Goal: Task Accomplishment & Management: Use online tool/utility

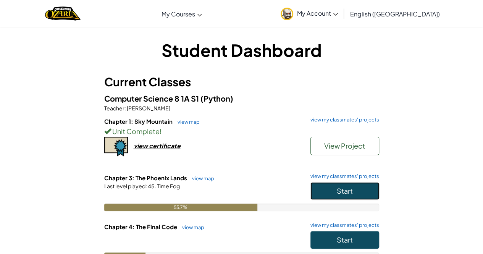
click at [346, 187] on span "Start" at bounding box center [345, 190] width 16 height 9
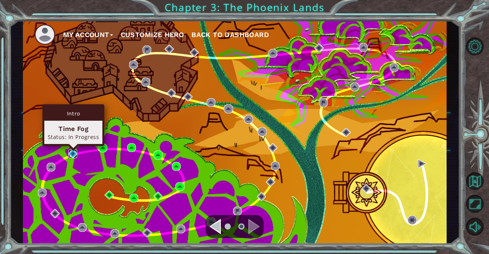
click at [70, 155] on img at bounding box center [72, 153] width 9 height 9
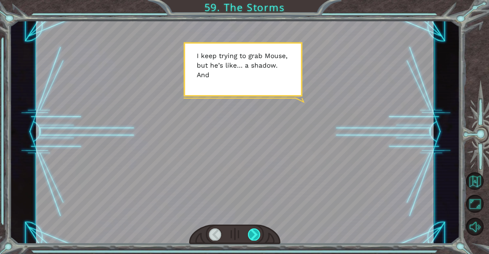
click at [257, 232] on div at bounding box center [254, 234] width 13 height 12
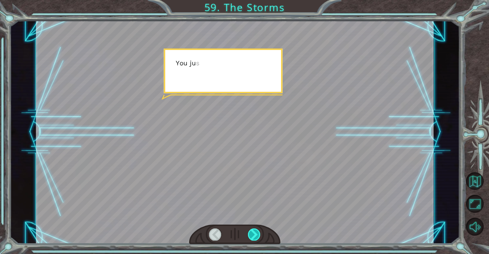
click at [257, 232] on div at bounding box center [254, 234] width 13 height 12
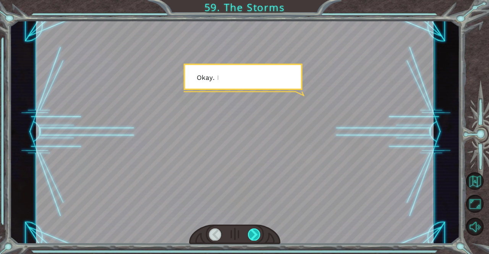
click at [257, 232] on div at bounding box center [254, 234] width 13 height 12
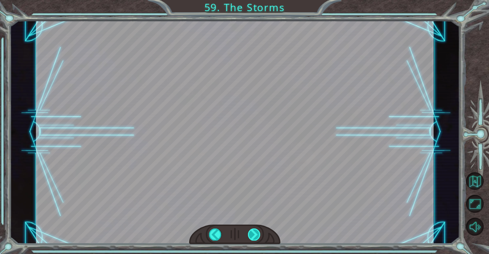
click at [256, 232] on div at bounding box center [254, 234] width 13 height 12
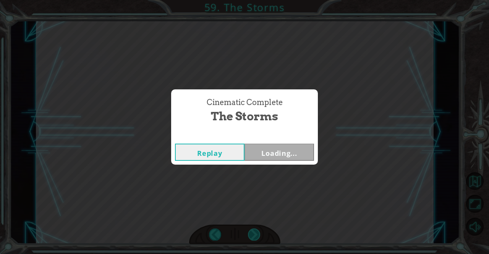
click at [256, 232] on div "Cinematic Complete The Storms Replay Loading..." at bounding box center [244, 127] width 489 height 254
click at [265, 153] on button "Next" at bounding box center [278, 152] width 69 height 17
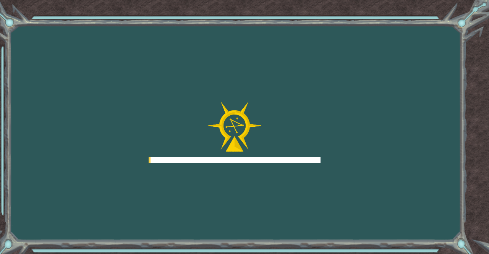
click at [265, 153] on div at bounding box center [235, 132] width 172 height 61
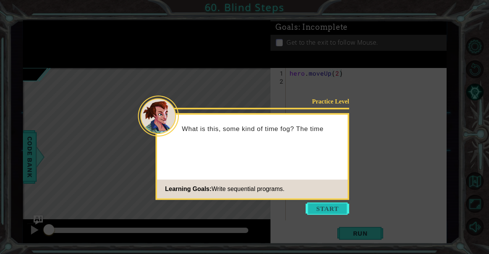
click at [321, 209] on button "Start" at bounding box center [327, 208] width 44 height 12
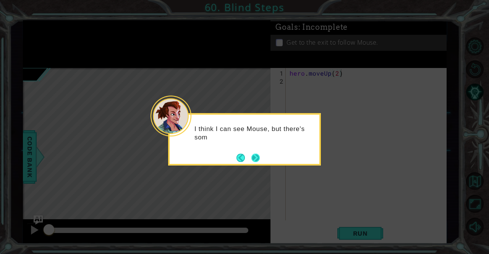
click at [253, 161] on button "Next" at bounding box center [255, 157] width 9 height 9
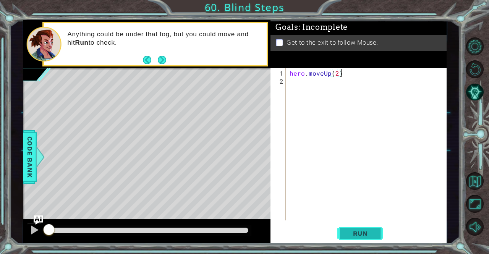
click at [365, 238] on button "Run" at bounding box center [360, 233] width 46 height 18
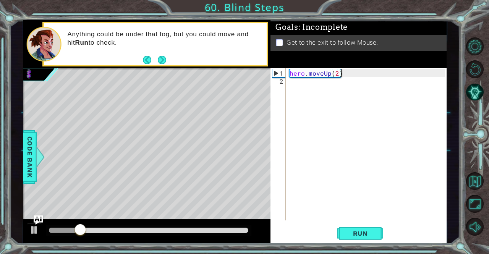
click at [296, 89] on div "hero . moveUp ( 2 )" at bounding box center [368, 153] width 160 height 168
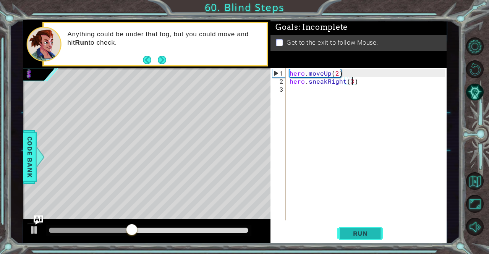
click at [343, 242] on button "Run" at bounding box center [360, 233] width 46 height 18
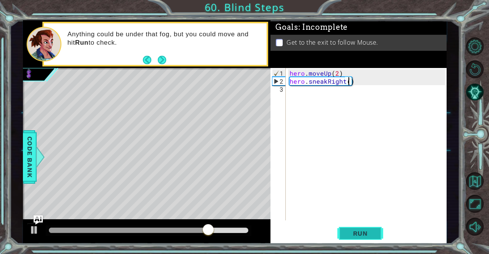
scroll to position [0, 3]
type textarea "hero.sneakRight(2)"
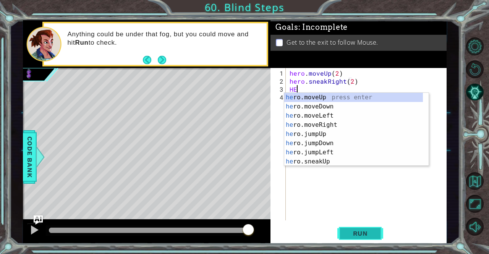
scroll to position [0, 0]
type textarea "H"
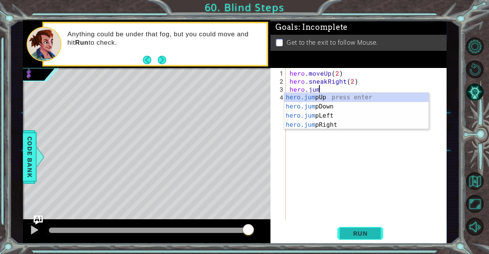
type textarea "hero.jump"
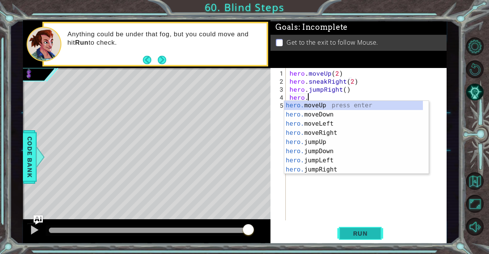
click at [344, 132] on div "hero. moveUp press enter hero. moveDown press enter hero. moveLeft press enter …" at bounding box center [353, 147] width 139 height 92
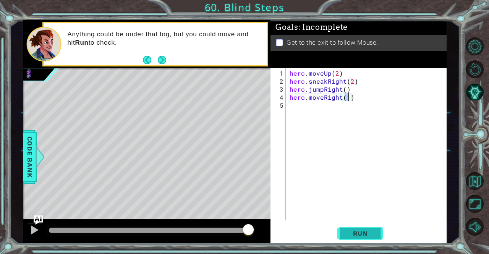
type textarea "hero.moveRight(1)"
click at [359, 230] on span "Run" at bounding box center [360, 233] width 30 height 8
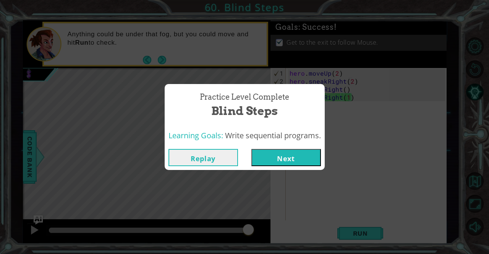
click at [280, 157] on button "Next" at bounding box center [285, 157] width 69 height 17
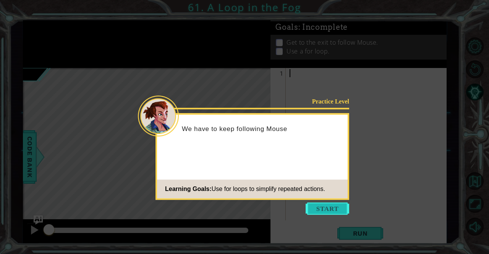
click at [313, 205] on button "Start" at bounding box center [327, 208] width 44 height 12
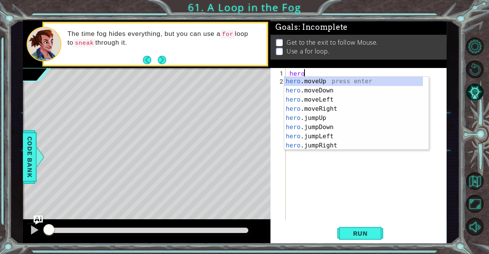
type textarea "hero."
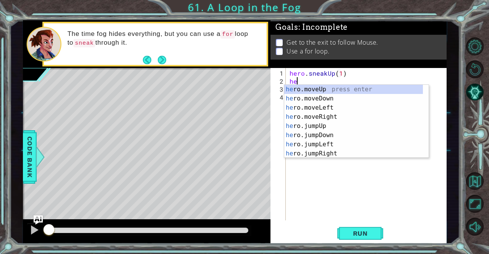
type textarea "h"
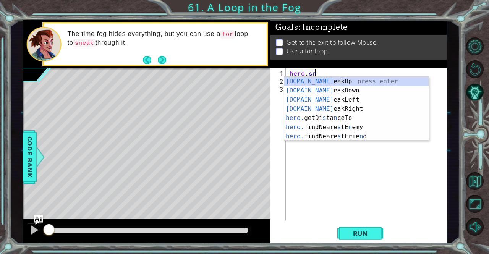
type textarea "h"
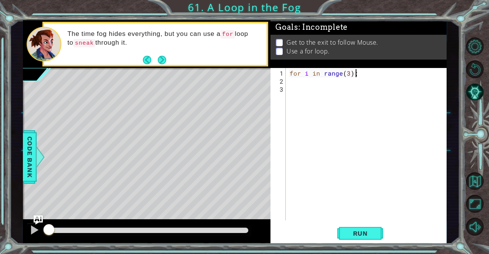
scroll to position [0, 3]
type textarea "for i in range(3):"
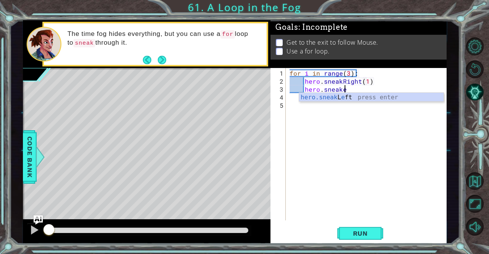
scroll to position [0, 3]
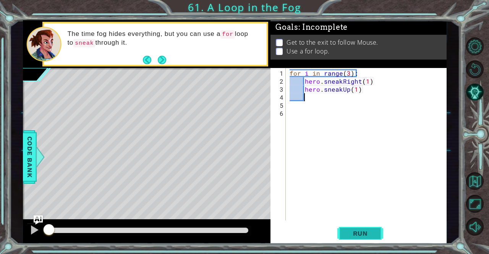
type textarea "hero.sneakUp(1)"
click at [360, 228] on button "Run" at bounding box center [360, 233] width 46 height 18
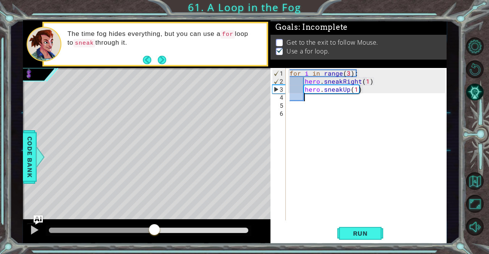
drag, startPoint x: 69, startPoint y: 225, endPoint x: 153, endPoint y: 226, distance: 84.8
click at [153, 226] on div at bounding box center [154, 230] width 14 height 14
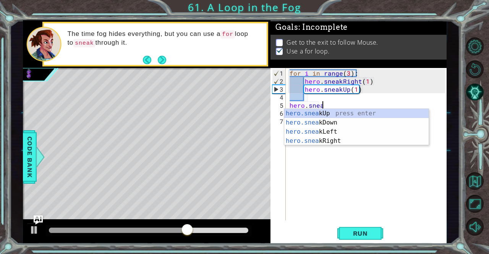
scroll to position [0, 2]
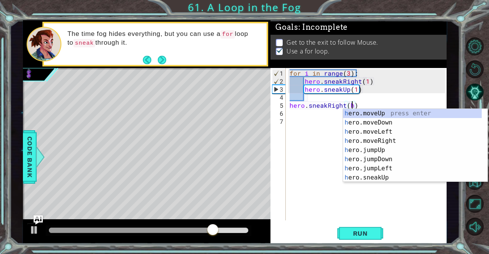
type textarea "hero.sneakRight()"
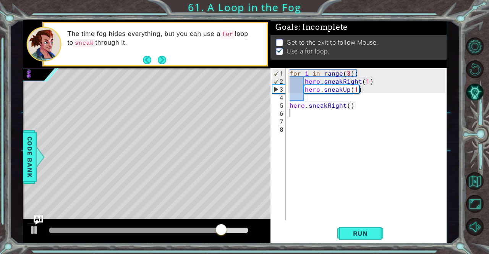
scroll to position [0, 0]
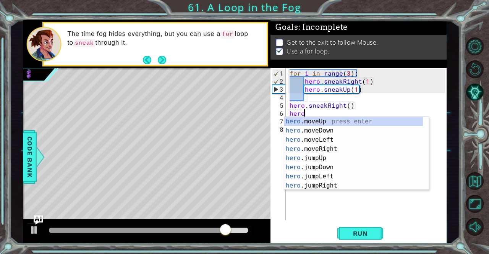
type textarea "hero."
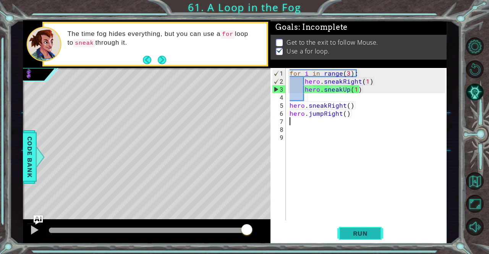
click at [365, 224] on button "Run" at bounding box center [360, 233] width 46 height 18
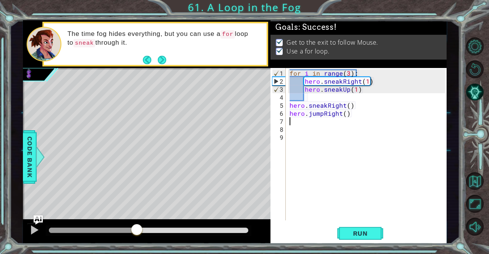
drag, startPoint x: 74, startPoint y: 230, endPoint x: 200, endPoint y: 226, distance: 126.0
click at [144, 226] on div at bounding box center [137, 230] width 14 height 14
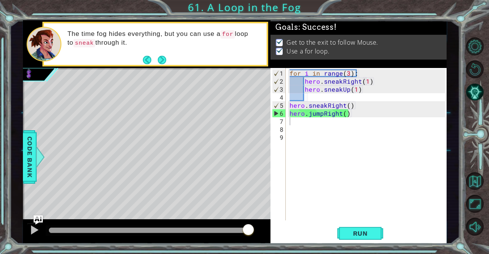
drag, startPoint x: 229, startPoint y: 236, endPoint x: 259, endPoint y: 239, distance: 29.9
click at [259, 239] on body "1 ההההההההההההההההההההההההההההההההההההההההההההההההההההההההההההההההההההההההההההה…" at bounding box center [244, 127] width 489 height 254
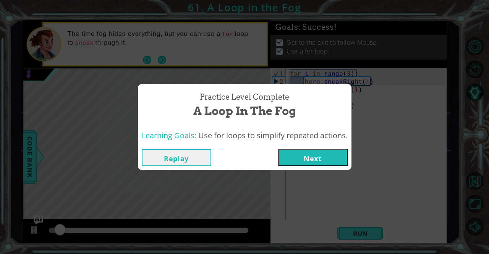
click at [290, 166] on div "Replay Next" at bounding box center [244, 157] width 213 height 25
click at [299, 165] on button "Next" at bounding box center [312, 157] width 69 height 17
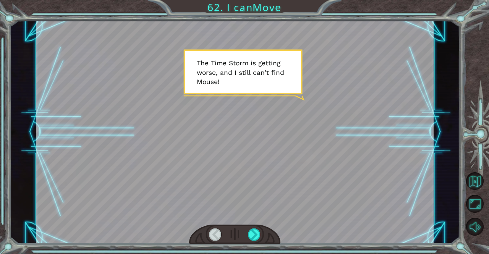
click at [257, 226] on div at bounding box center [235, 234] width 92 height 20
click at [257, 232] on div at bounding box center [254, 234] width 13 height 12
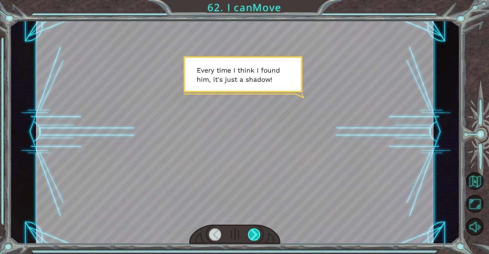
click at [257, 233] on div at bounding box center [254, 234] width 13 height 12
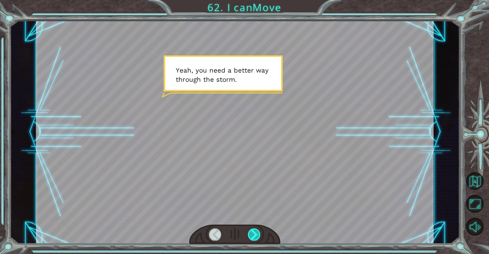
click at [257, 233] on div at bounding box center [254, 234] width 13 height 12
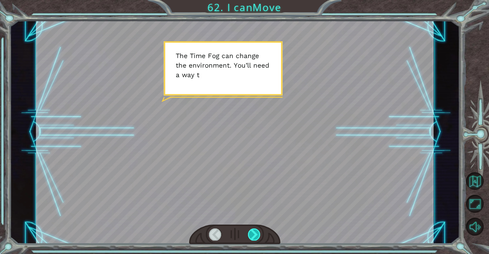
click at [257, 233] on div at bounding box center [254, 234] width 13 height 12
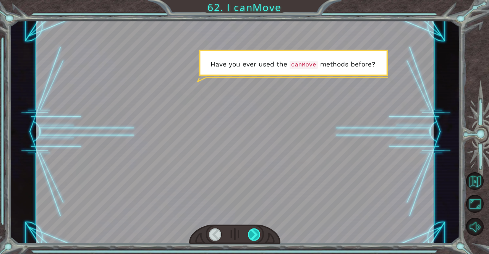
click at [257, 233] on div at bounding box center [254, 234] width 13 height 12
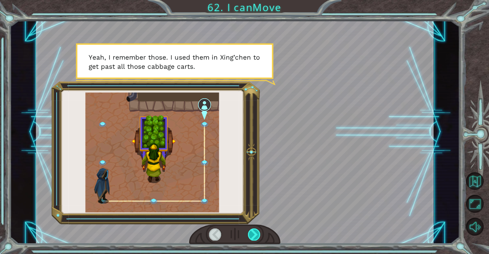
click at [257, 233] on div at bounding box center [254, 234] width 13 height 12
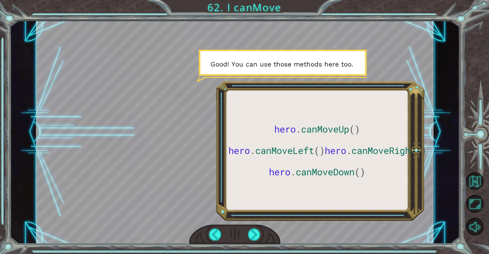
click at [263, 233] on div at bounding box center [235, 234] width 92 height 20
click at [236, 237] on div at bounding box center [235, 234] width 92 height 20
click at [253, 236] on div at bounding box center [254, 234] width 13 height 12
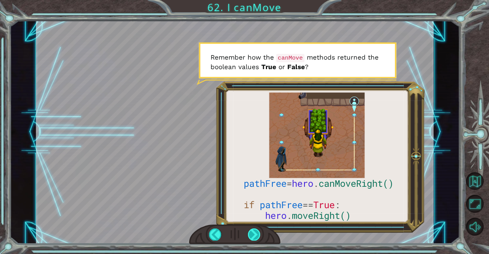
click at [252, 235] on div at bounding box center [254, 234] width 13 height 12
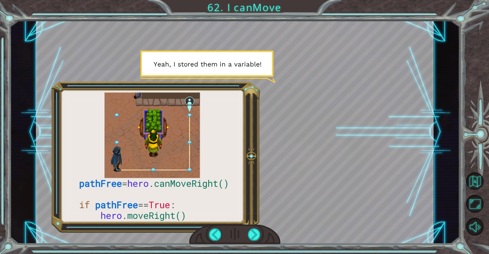
click at [244, 233] on div at bounding box center [235, 234] width 92 height 20
click at [249, 237] on div at bounding box center [254, 234] width 13 height 12
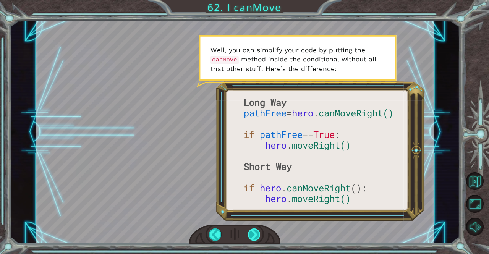
click at [254, 236] on div at bounding box center [254, 234] width 13 height 12
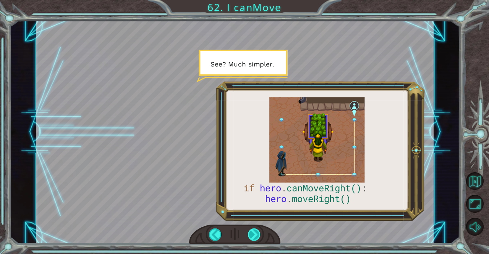
click at [255, 234] on div at bounding box center [254, 234] width 13 height 12
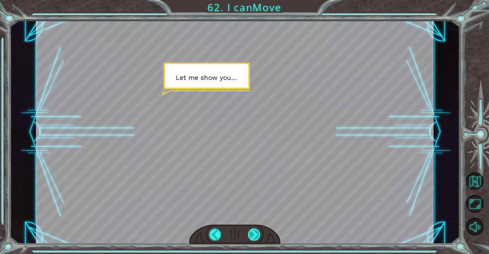
click at [254, 232] on div at bounding box center [254, 234] width 13 height 12
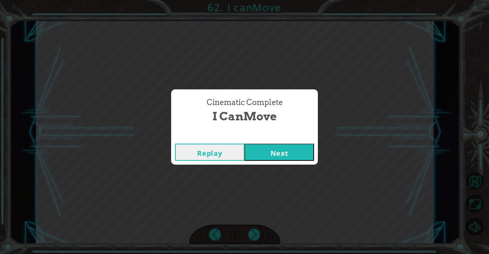
click at [274, 158] on button "Next" at bounding box center [278, 152] width 69 height 17
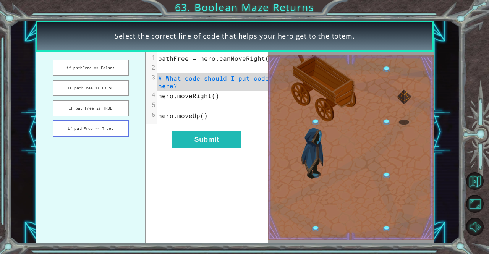
click at [102, 131] on button "if pathFree == True:" at bounding box center [91, 128] width 76 height 16
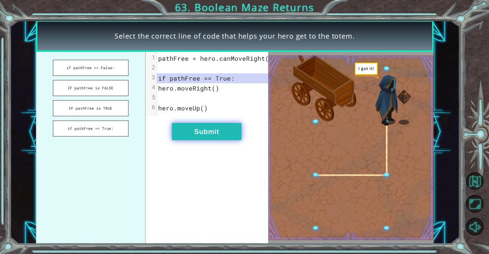
click at [212, 140] on button "Submit" at bounding box center [206, 131] width 69 height 17
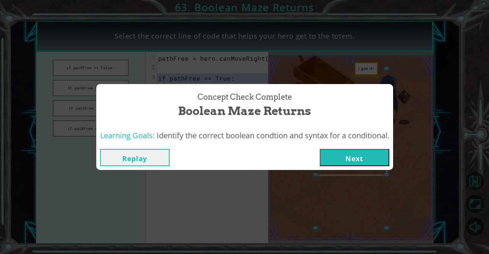
click at [346, 159] on button "Next" at bounding box center [354, 157] width 69 height 17
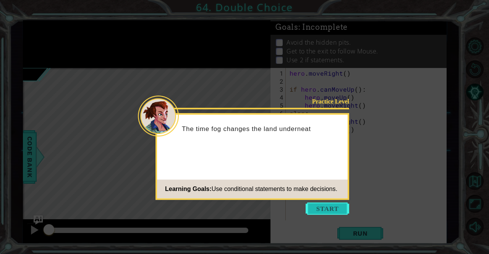
click at [321, 210] on button "Start" at bounding box center [327, 208] width 44 height 12
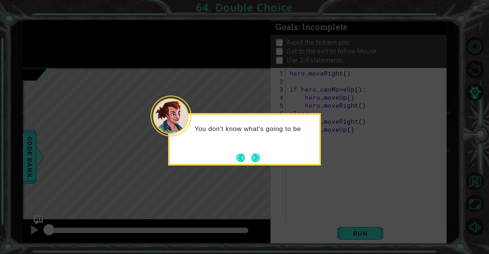
click at [256, 159] on button "Next" at bounding box center [255, 157] width 9 height 9
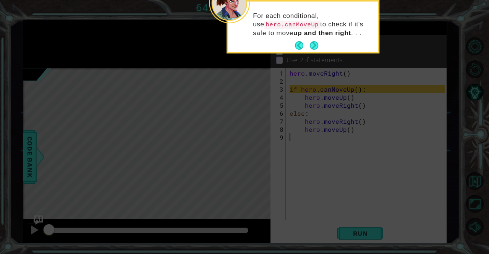
click at [312, 39] on div "For each conditional, use hero.canMoveUp to check if it's safe to move up and t…" at bounding box center [303, 27] width 150 height 50
click at [312, 41] on button "Next" at bounding box center [314, 45] width 9 height 9
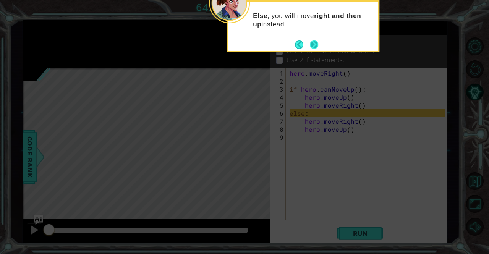
click at [314, 43] on button "Next" at bounding box center [314, 44] width 9 height 9
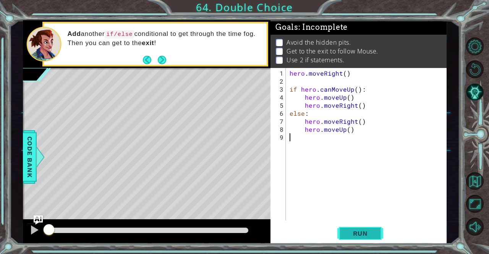
click at [369, 226] on button "Run" at bounding box center [360, 233] width 46 height 18
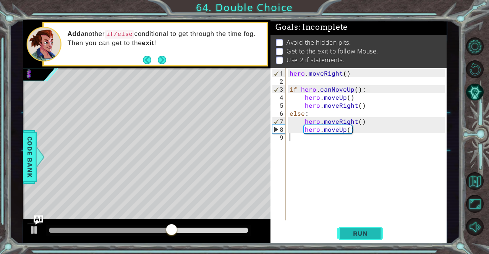
click at [377, 241] on button "Run" at bounding box center [360, 233] width 46 height 18
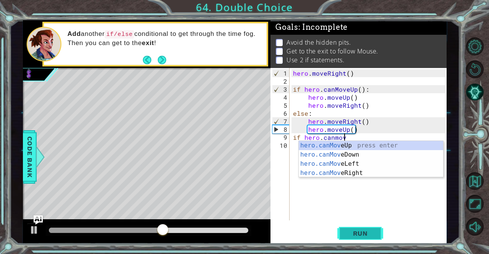
scroll to position [0, 3]
type textarea "if hero.canMoveUp()"
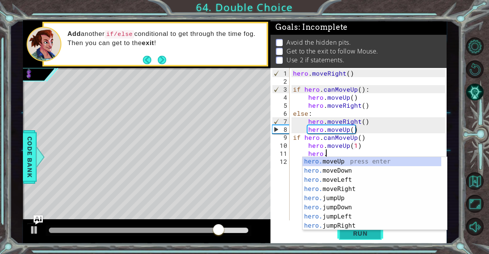
scroll to position [0, 2]
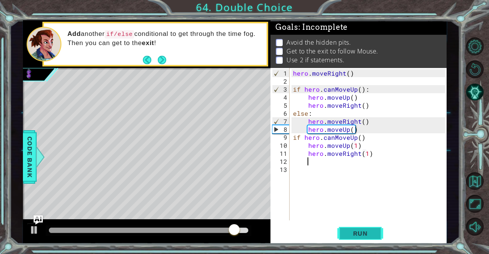
type textarea "hero.moveRight(1)"
click at [358, 241] on button "Run" at bounding box center [360, 233] width 46 height 18
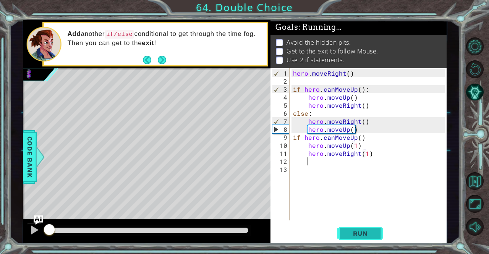
scroll to position [0, 0]
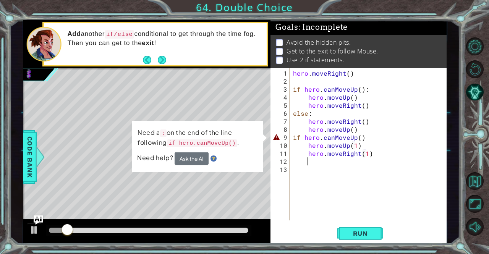
click at [370, 138] on div "hero . moveRight ( ) if hero . canMoveUp ( ) : hero . moveUp ( ) hero . moveRig…" at bounding box center [369, 153] width 157 height 168
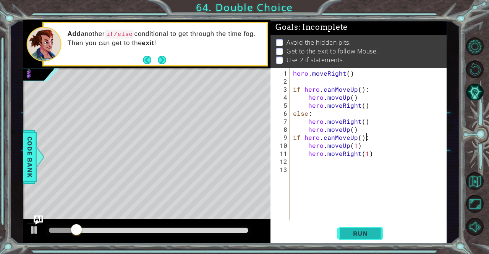
click at [368, 224] on button "Run" at bounding box center [360, 233] width 46 height 18
click at [365, 237] on span "Run" at bounding box center [360, 233] width 30 height 8
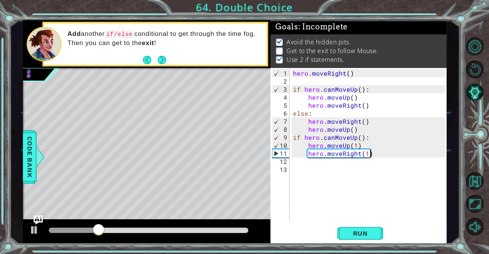
click at [374, 152] on div "hero . moveRight ( ) if hero . canMoveUp ( ) : hero . moveUp ( ) hero . moveRig…" at bounding box center [369, 153] width 157 height 168
type textarea "hero.moveRight(1)"
click at [317, 165] on div "hero . moveRight ( ) if hero . canMoveUp ( ) : hero . moveUp ( ) hero . moveRig…" at bounding box center [369, 153] width 157 height 168
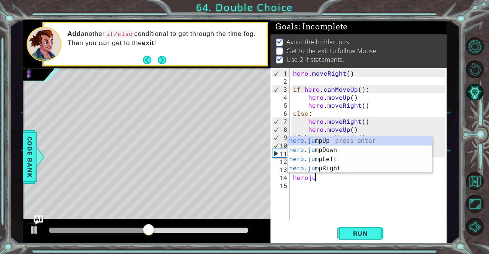
scroll to position [0, 4]
type textarea "hero.moveUp(1)herojum"
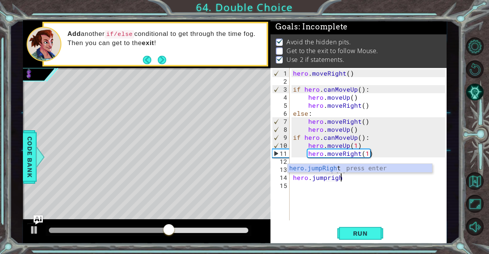
type textarea "hero.jumpright"
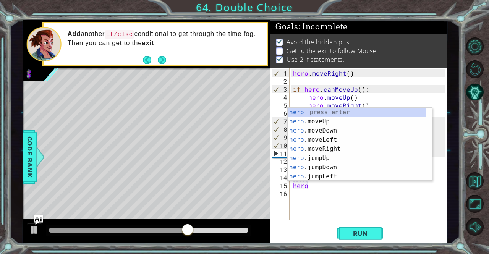
scroll to position [0, 1]
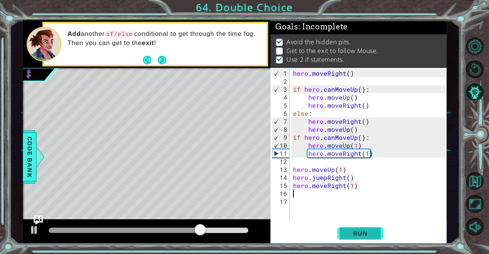
type textarea "hero.moveRight(1)"
click at [369, 229] on span "Run" at bounding box center [360, 233] width 30 height 8
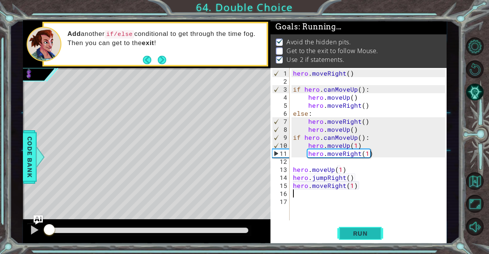
scroll to position [0, 0]
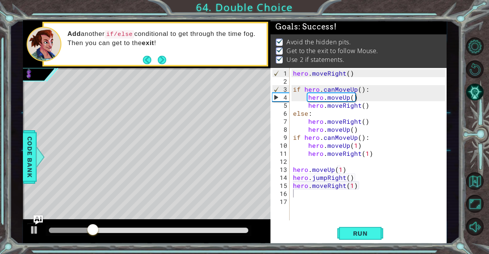
drag, startPoint x: 83, startPoint y: 221, endPoint x: 315, endPoint y: 180, distance: 235.4
click at [315, 180] on div "1 ההההההההההההההההההההההההההההההההההההההההההההההההההההההההההההההההההההההההההההה…" at bounding box center [235, 131] width 424 height 223
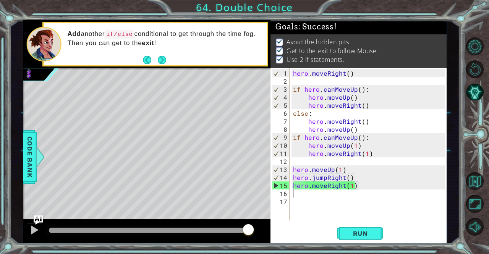
drag, startPoint x: 107, startPoint y: 233, endPoint x: 278, endPoint y: 218, distance: 171.7
click at [278, 218] on div "1 ההההההההההההההההההההההההההההההההההההההההההההההההההההההההההההההההההההההההההההה…" at bounding box center [235, 131] width 424 height 223
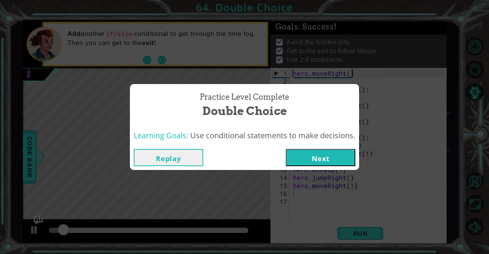
click at [330, 163] on button "Next" at bounding box center [320, 157] width 69 height 17
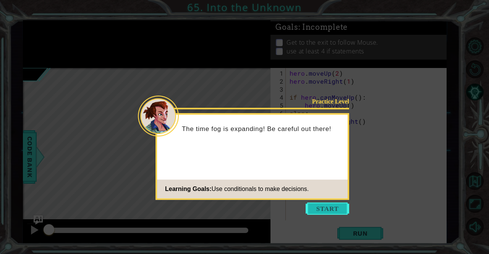
click at [314, 213] on button "Start" at bounding box center [327, 208] width 44 height 12
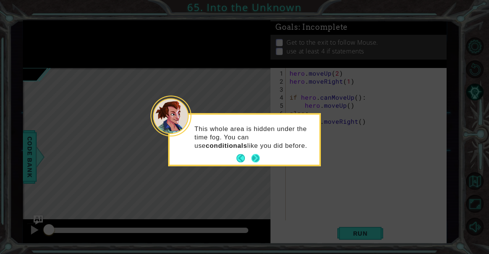
click at [251, 157] on button "Next" at bounding box center [255, 158] width 8 height 8
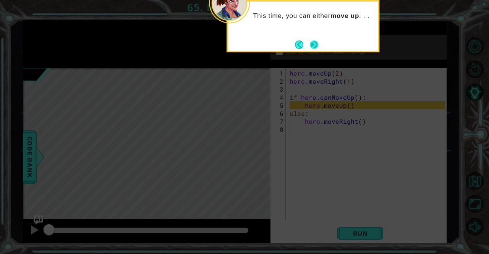
click at [319, 43] on div "This time, you can either move up . . ." at bounding box center [302, 26] width 153 height 52
click at [318, 43] on button "Next" at bounding box center [313, 44] width 9 height 9
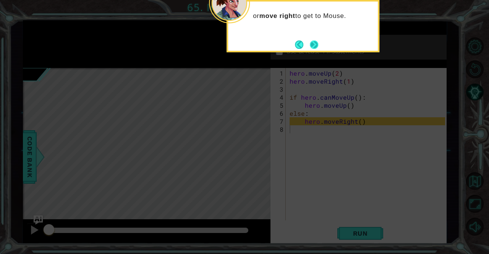
click at [312, 42] on button "Next" at bounding box center [314, 44] width 9 height 9
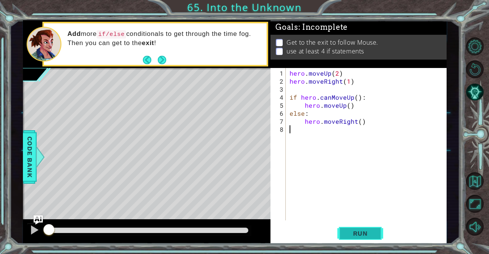
click at [356, 237] on button "Run" at bounding box center [360, 233] width 46 height 18
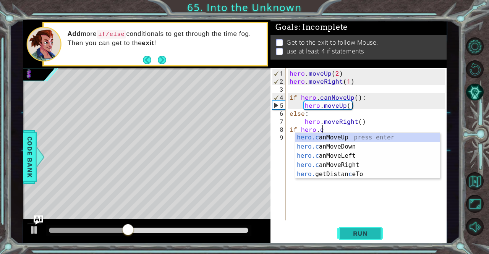
scroll to position [0, 2]
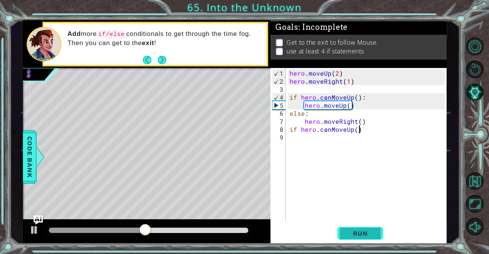
type textarea "if hero.canMoveUp():"
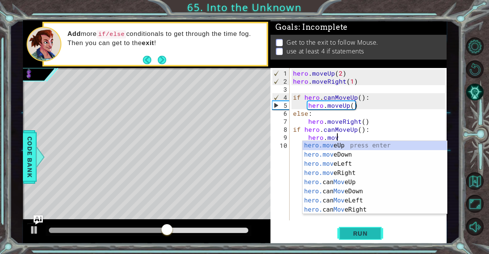
scroll to position [0, 2]
type textarea "hero.moveUp(1)"
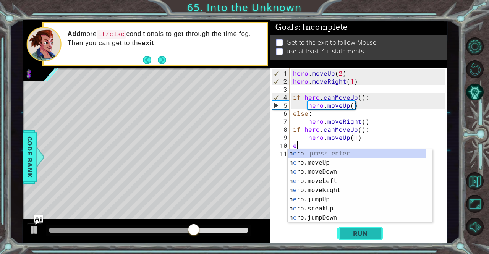
scroll to position [0, 0]
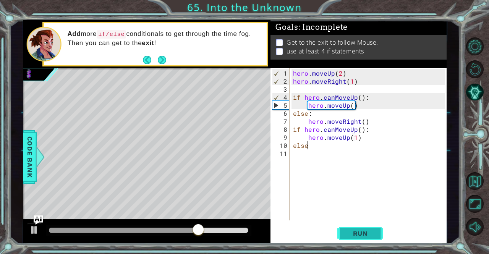
type textarea "else:"
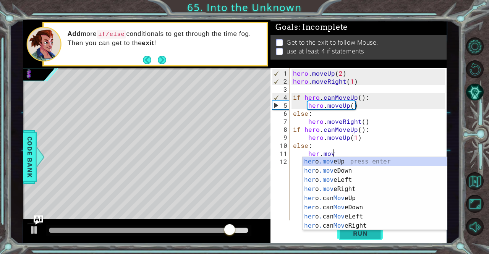
scroll to position [0, 2]
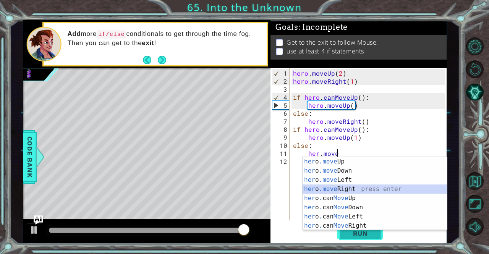
type textarea "hero.moveRight(1)"
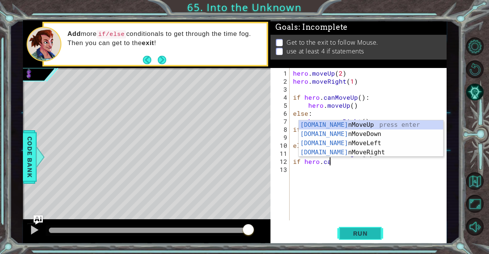
scroll to position [0, 2]
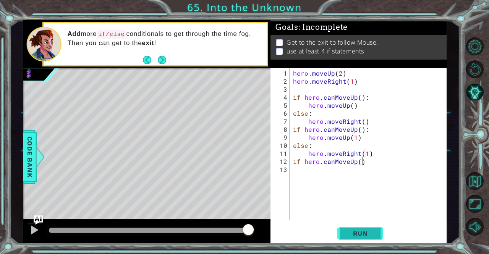
type textarea "if hero.canMoveUp():"
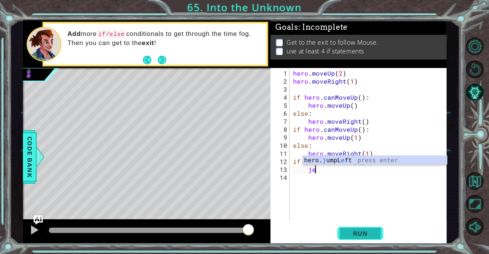
type textarea "j"
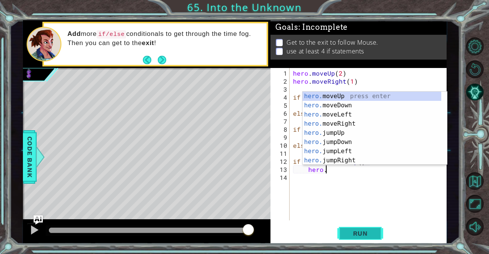
type textarea "hero.moveUp(1)"
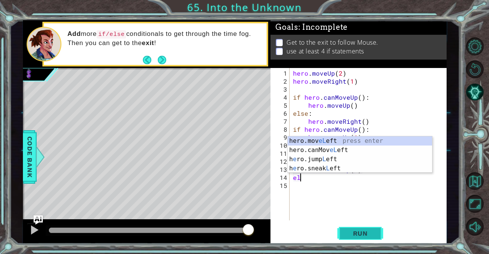
scroll to position [0, 0]
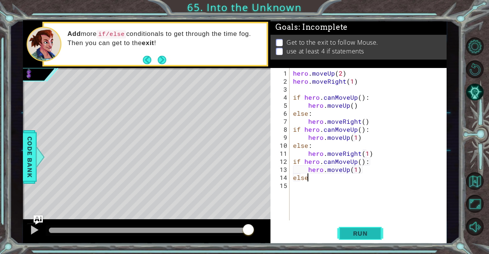
type textarea "else"
type textarea "else:"
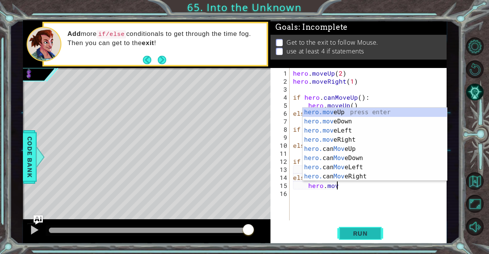
scroll to position [0, 2]
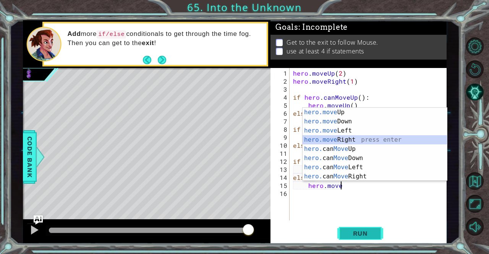
click at [354, 227] on button "Run" at bounding box center [360, 233] width 46 height 18
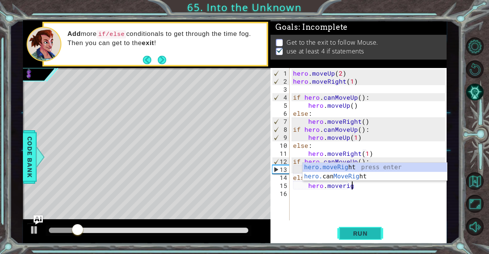
scroll to position [0, 3]
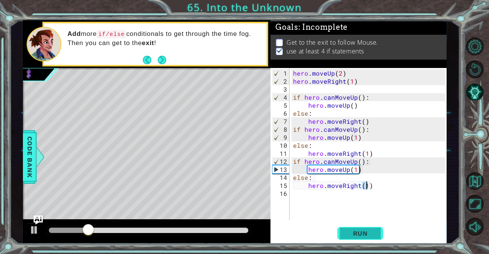
type textarea "hero.moveRight(1)"
click at [367, 239] on button "Run" at bounding box center [360, 233] width 46 height 18
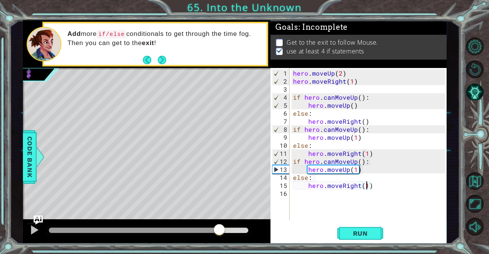
click at [219, 206] on div "methods hero moveUp() moveDown() moveLeft() moveRight() sneakUp() sneakDown() s…" at bounding box center [235, 131] width 424 height 223
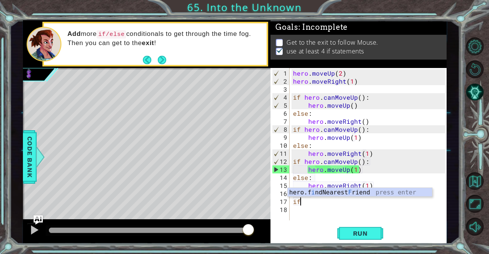
type textarea "i"
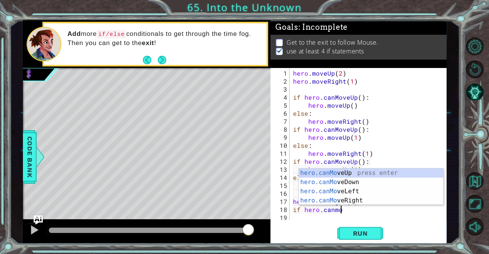
scroll to position [0, 2]
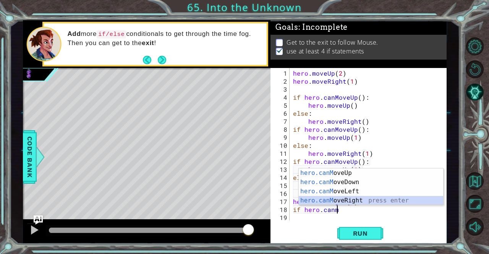
type textarea "if hero.canMoveRight()"
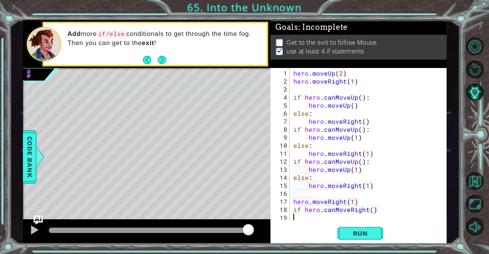
scroll to position [8, 0]
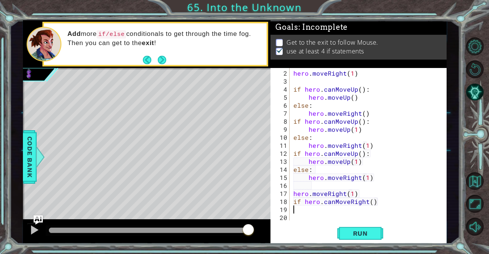
type textarea "if hero.canMoveRight()"
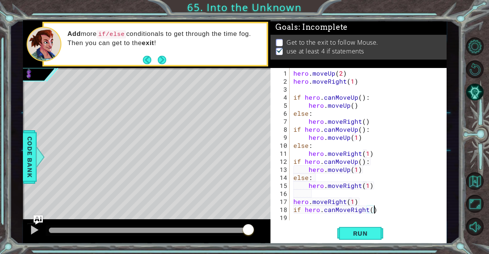
type textarea "if hero.canMoveRight():"
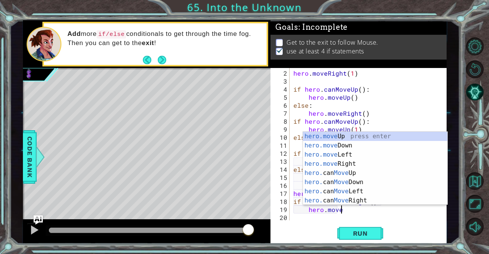
scroll to position [0, 2]
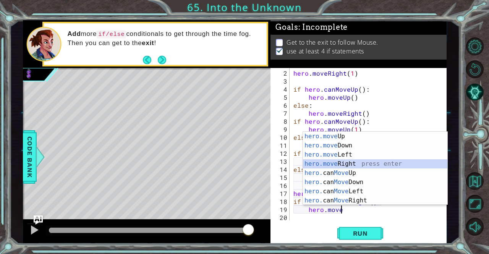
type textarea "hero.moveRight(1)"
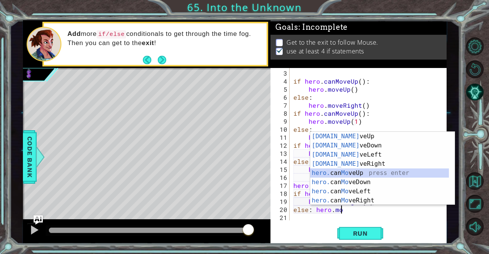
click at [356, 209] on div "if hero . canMoveUp ( ) : hero . moveUp ( ) else : hero . moveRight ( ) if hero…" at bounding box center [367, 153] width 151 height 168
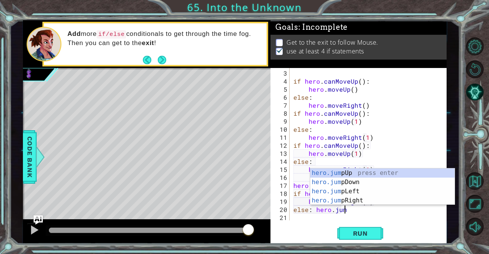
type textarea "else: hero.jump"
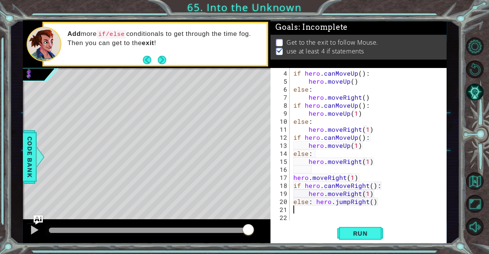
scroll to position [24, 0]
click at [377, 234] on button "Run" at bounding box center [360, 233] width 46 height 18
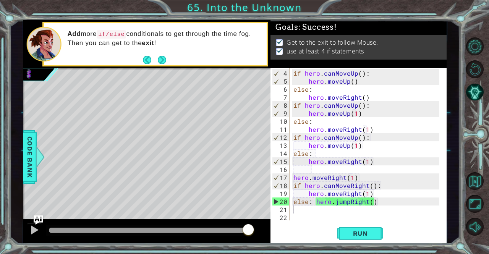
drag, startPoint x: 100, startPoint y: 226, endPoint x: 329, endPoint y: 213, distance: 229.5
click at [329, 213] on div "1 ההההההההההההההההההההההההההההההההההההההההההההההההההההההההההההההההההההההההההההה…" at bounding box center [235, 131] width 424 height 223
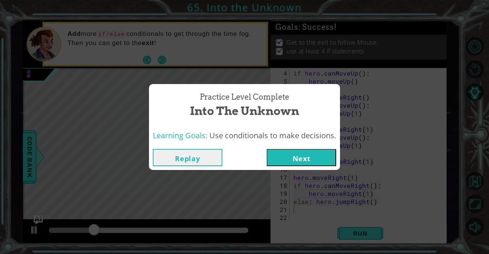
click at [302, 150] on button "Next" at bounding box center [300, 157] width 69 height 17
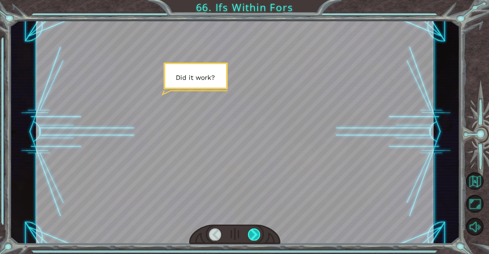
click at [257, 229] on div at bounding box center [254, 234] width 13 height 12
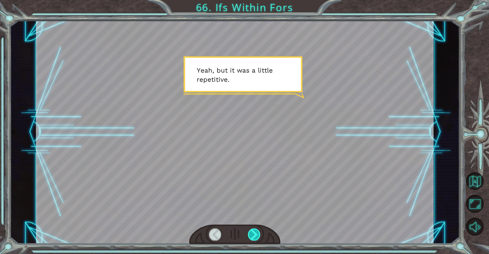
click at [253, 231] on div at bounding box center [254, 234] width 13 height 12
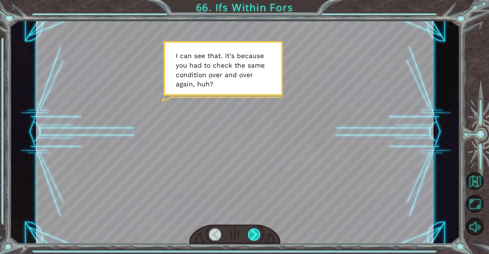
click at [253, 231] on div at bounding box center [254, 234] width 13 height 12
click at [257, 228] on div at bounding box center [235, 234] width 92 height 20
click at [257, 229] on div at bounding box center [254, 234] width 13 height 12
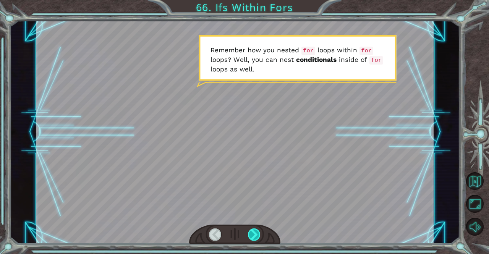
click at [257, 229] on div at bounding box center [254, 234] width 13 height 12
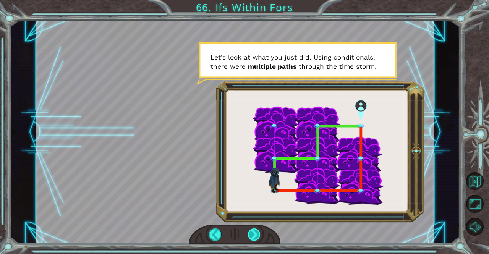
click at [257, 229] on div at bounding box center [254, 234] width 13 height 12
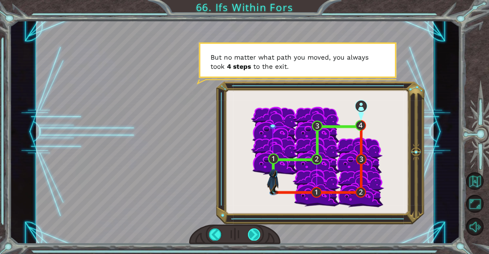
click at [257, 229] on div at bounding box center [254, 234] width 13 height 12
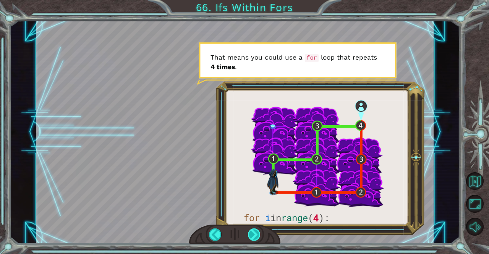
click at [257, 229] on div at bounding box center [254, 234] width 13 height 12
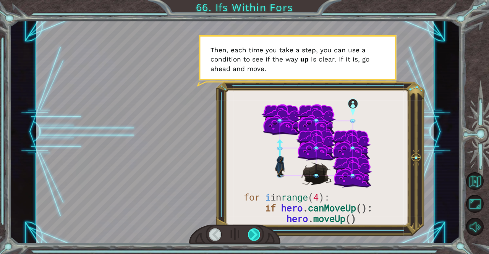
click at [257, 229] on div at bounding box center [254, 234] width 13 height 12
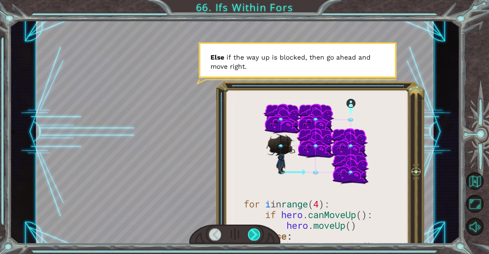
click at [257, 229] on div at bounding box center [254, 234] width 13 height 12
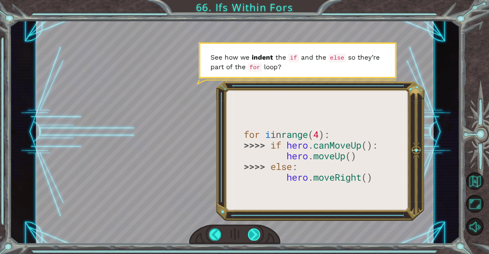
click at [257, 229] on div at bounding box center [254, 234] width 13 height 12
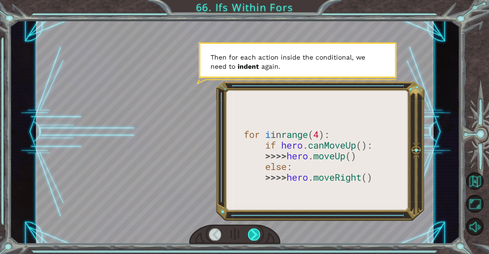
click at [257, 229] on div at bounding box center [254, 234] width 13 height 12
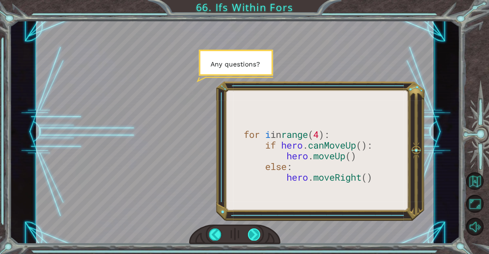
click at [257, 229] on div at bounding box center [254, 234] width 13 height 12
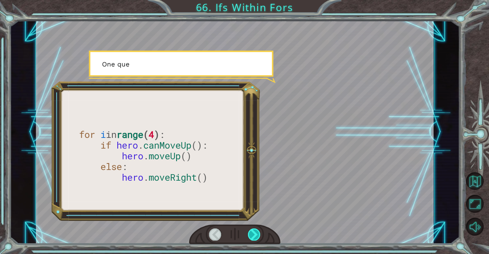
click at [257, 229] on div at bounding box center [254, 234] width 13 height 12
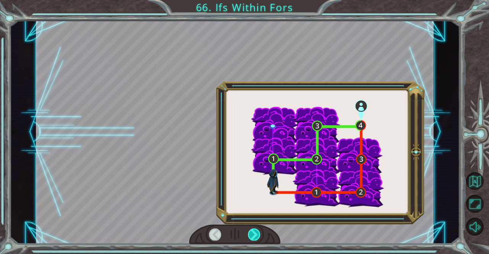
click at [257, 229] on div at bounding box center [254, 234] width 13 height 12
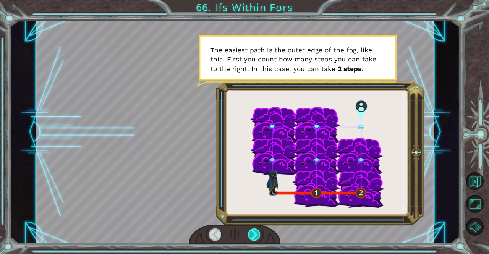
click at [257, 229] on div at bounding box center [254, 234] width 13 height 12
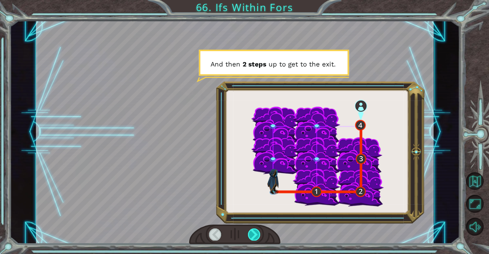
click at [257, 229] on div at bounding box center [254, 234] width 13 height 12
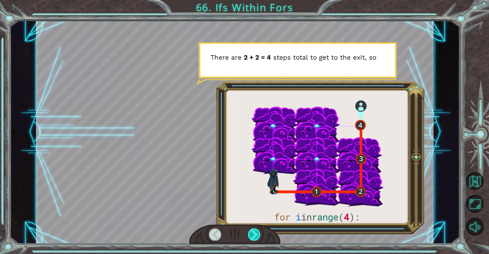
click at [257, 229] on div at bounding box center [254, 234] width 13 height 12
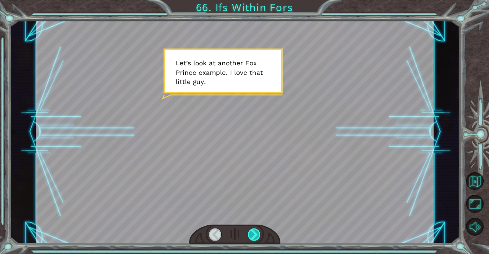
click at [257, 229] on div at bounding box center [254, 234] width 13 height 12
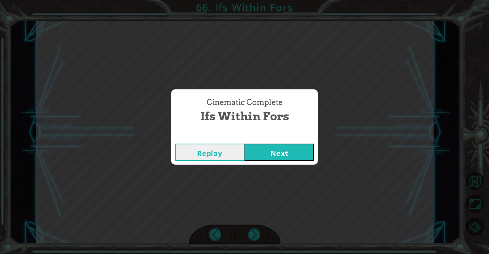
click at [280, 152] on button "Next" at bounding box center [278, 152] width 69 height 17
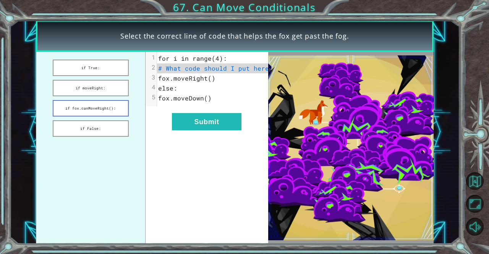
click at [101, 107] on button "if fox.canMoveRight():" at bounding box center [91, 108] width 76 height 16
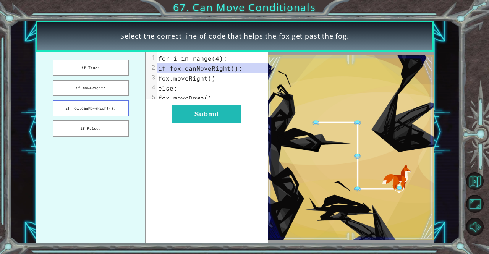
click at [227, 113] on button "Submit" at bounding box center [206, 113] width 69 height 17
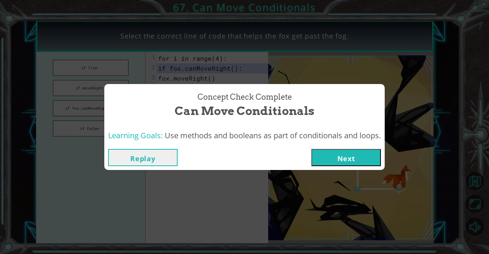
click at [342, 176] on div "Concept Check Complete Can Move Conditionals Learning Goals: Use methods and bo…" at bounding box center [244, 127] width 489 height 254
click at [332, 163] on button "Next" at bounding box center [345, 157] width 69 height 17
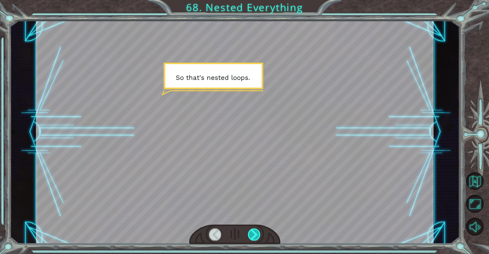
click at [260, 234] on div at bounding box center [254, 234] width 13 height 12
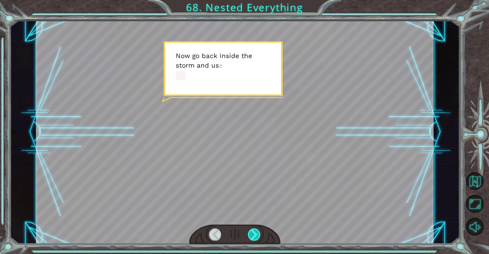
click at [260, 234] on div at bounding box center [254, 234] width 13 height 12
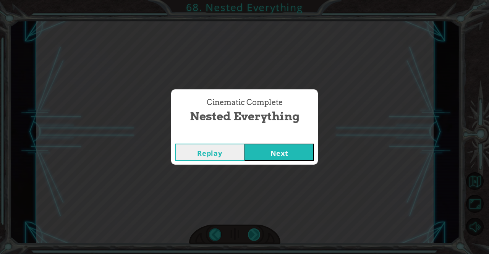
click at [260, 234] on div "Cinematic Complete Nested Everything Replay Next" at bounding box center [244, 127] width 489 height 254
click at [267, 149] on button "Next" at bounding box center [278, 152] width 69 height 17
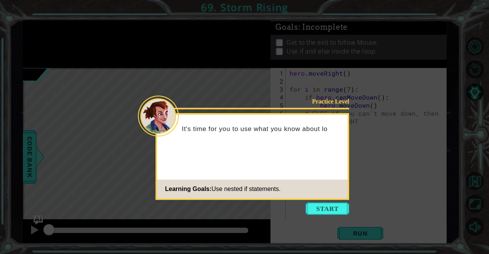
click at [333, 202] on button "Start" at bounding box center [327, 208] width 44 height 12
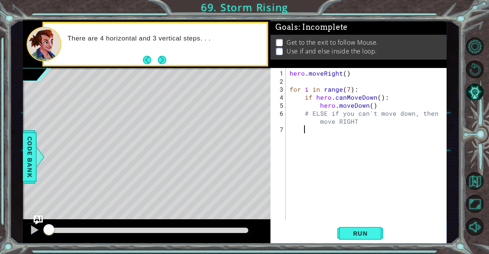
click at [308, 113] on div "hero . moveRight ( ) for i in range ( 7 ) : if hero . canMoveDown ( ) : hero . …" at bounding box center [368, 153] width 160 height 168
type textarea "# ELSE if you can't move down, then move RIGHT"
type textarea "#"
type textarea "else:"
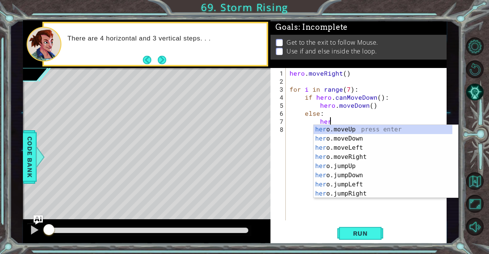
scroll to position [0, 2]
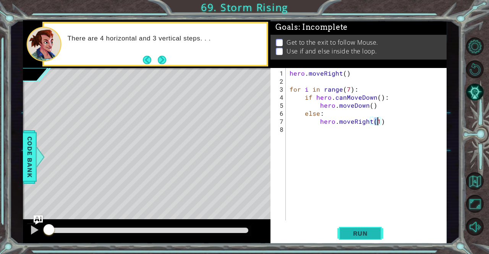
type textarea "hero.moveRight(1)"
click at [367, 242] on button "Run" at bounding box center [360, 233] width 46 height 18
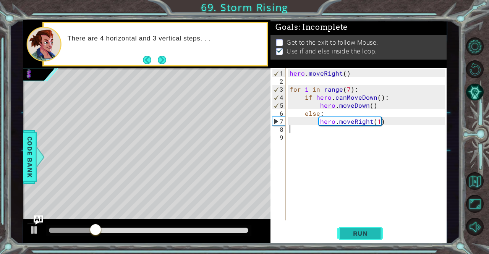
scroll to position [0, 0]
type textarea "hero.moveRight(1)"
click at [292, 139] on div "hero . moveRight ( ) for i in range ( 7 ) : if hero . canMoveDown ( ) : hero . …" at bounding box center [368, 153] width 160 height 168
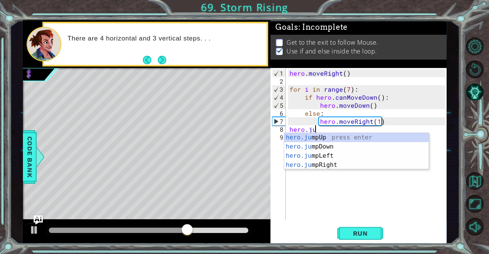
scroll to position [0, 2]
type textarea "hero.jum"
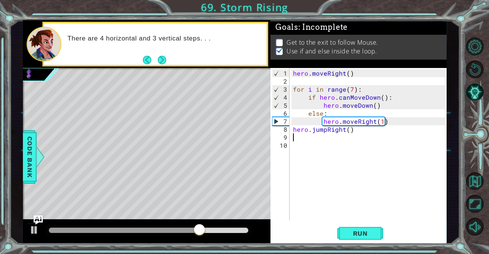
scroll to position [0, 0]
click at [373, 233] on span "Run" at bounding box center [360, 233] width 30 height 8
drag, startPoint x: 101, startPoint y: 222, endPoint x: 134, endPoint y: 236, distance: 36.3
click at [134, 236] on div at bounding box center [147, 231] width 248 height 24
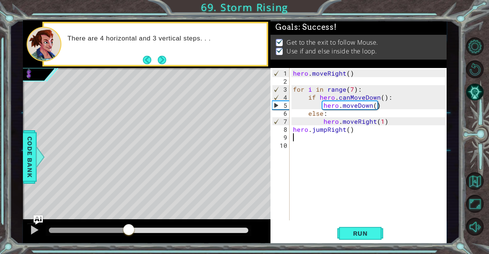
drag, startPoint x: 129, startPoint y: 229, endPoint x: 488, endPoint y: 161, distance: 365.2
click at [483, 155] on div "1 ההההההההההההההההההההההההההההההההההההההההההההההההההההההההההההההההההההההההההההה…" at bounding box center [244, 127] width 489 height 254
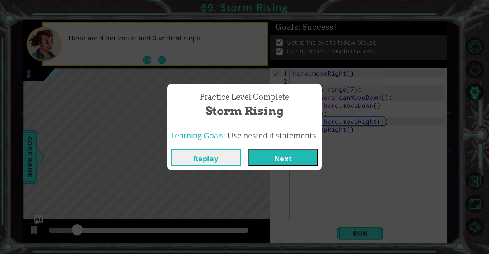
click at [302, 155] on button "Next" at bounding box center [282, 157] width 69 height 17
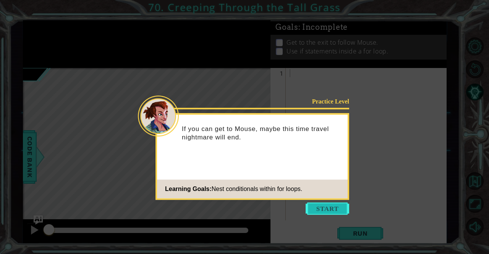
click at [332, 209] on button "Start" at bounding box center [327, 208] width 44 height 12
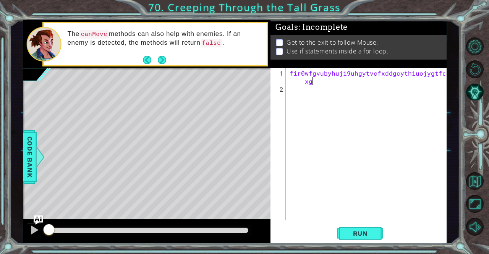
scroll to position [0, 14]
type textarea "fir0wfgvubyhuji9uhgytvcfxddgcythiuojygtfcdxghtyujiojuiyhgtfcdxzs"
click at [402, 91] on div "fir0wfgvubyhuji9uhgytvcfxddgcythiuojygtfcd xghtyujiojuiyhgtfcdxzs" at bounding box center [368, 157] width 160 height 176
click at [392, 78] on div "fir0wfgvubyhuji9uhgytvcfxddgcythiuojygtfcd xghtyujiojuiyhgtfcdxzs" at bounding box center [368, 157] width 160 height 176
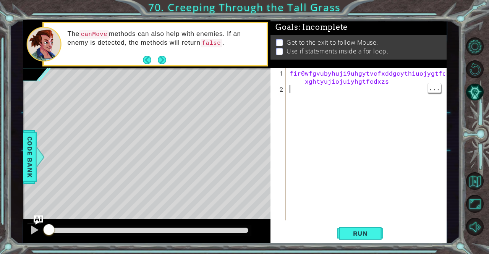
type textarea "fir0wfgvubyhuji9uhgytvcfxddgcythiuojygtfcdxghtyujiojuiyhgtfcdxzs"
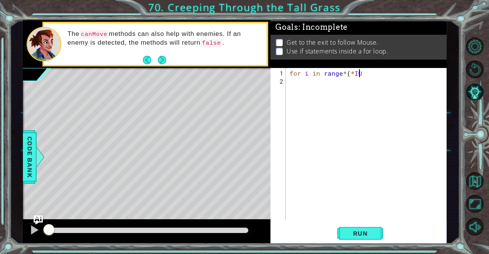
scroll to position [0, 4]
type textarea "for i in range*(*"
